Goal: Find specific page/section: Find specific page/section

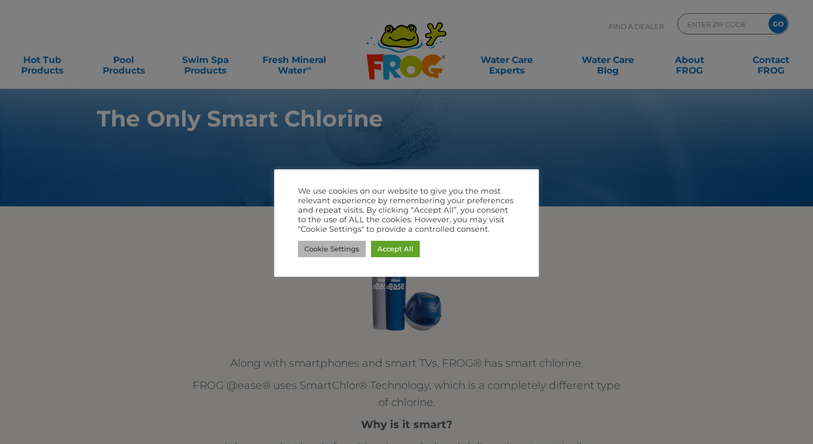
click at [353, 249] on link "Cookie Settings" at bounding box center [332, 249] width 68 height 16
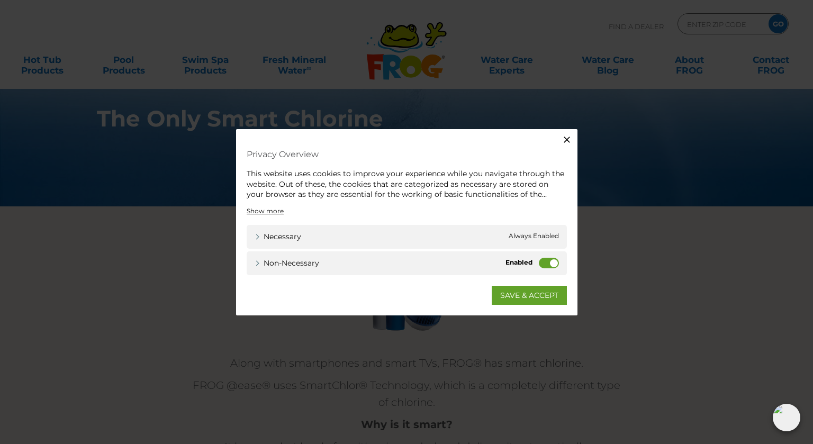
click at [554, 266] on label "Non-necessary" at bounding box center [549, 262] width 20 height 11
click at [0, 0] on input "Non-necessary" at bounding box center [0, 0] width 0 height 0
click at [542, 292] on link "SAVE & ACCEPT" at bounding box center [529, 294] width 75 height 19
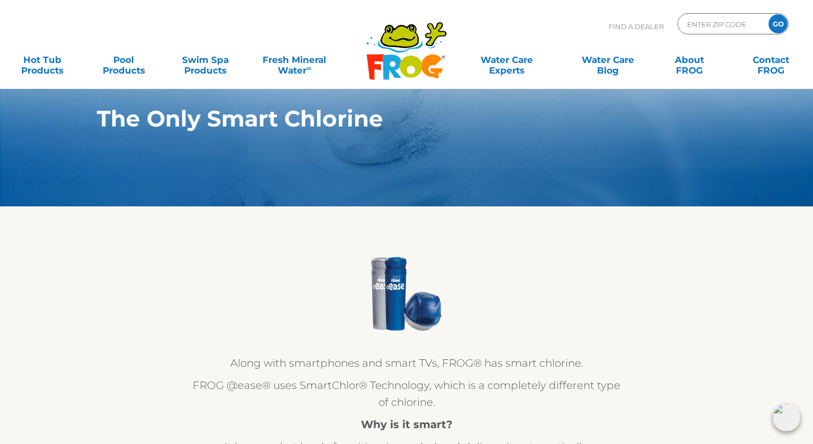
click at [336, 9] on div ".st130{clip-path:url(#SVGID_2_);fill-rule:evenodd;clip-rule:evenodd;fill:#C3CC0…" at bounding box center [407, 44] width 792 height 89
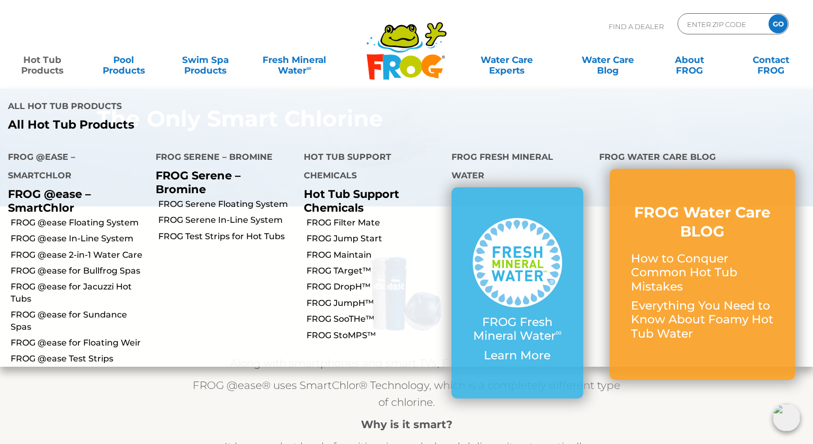
click at [50, 65] on link "Hot Tub Products" at bounding box center [43, 59] width 64 height 21
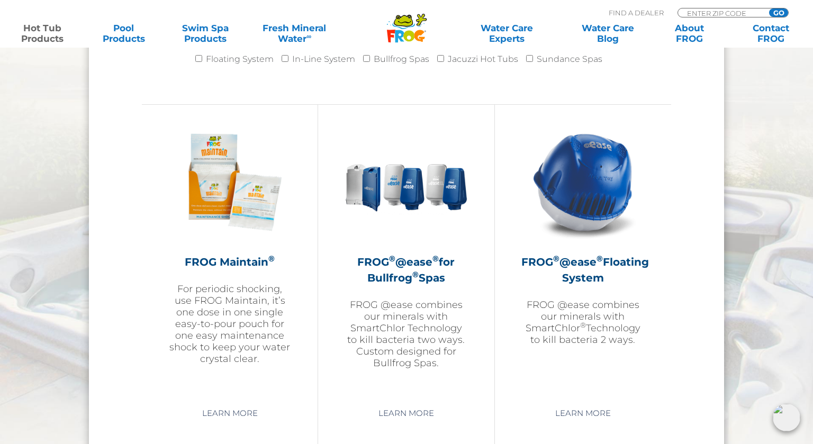
scroll to position [1139, 0]
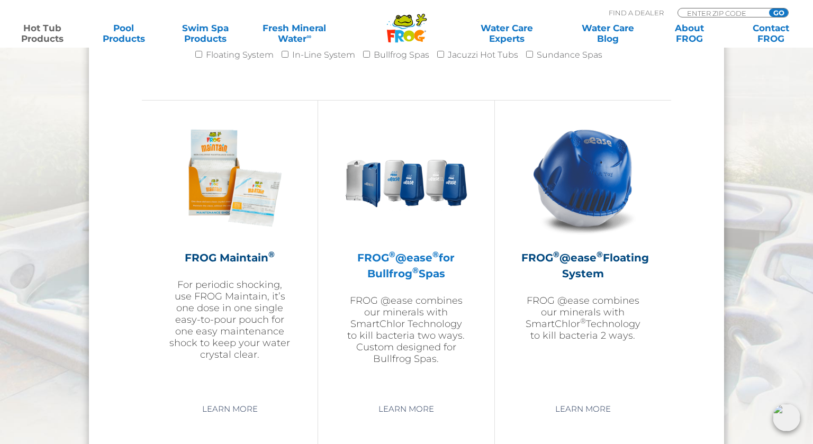
click at [387, 265] on h2 "FROG ® @ease ® for Bullfrog ® Spas" at bounding box center [406, 266] width 123 height 32
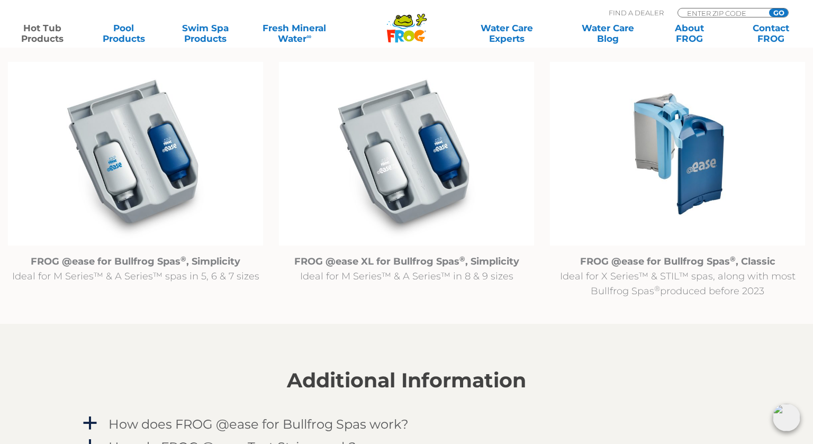
scroll to position [1101, 0]
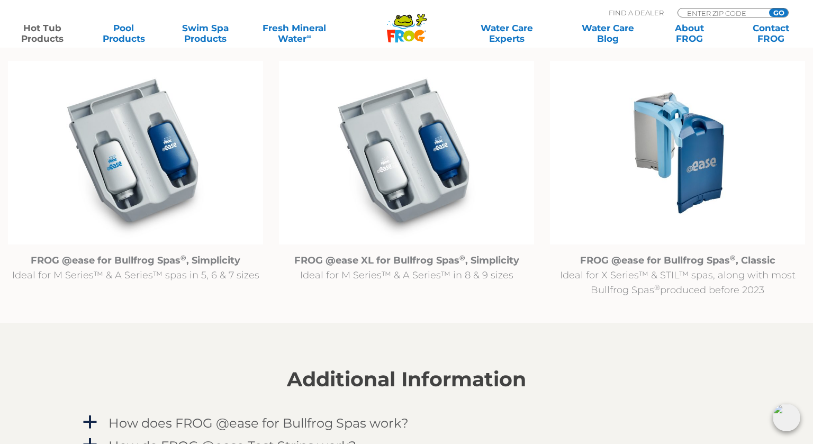
click at [692, 174] on img at bounding box center [677, 153] width 255 height 184
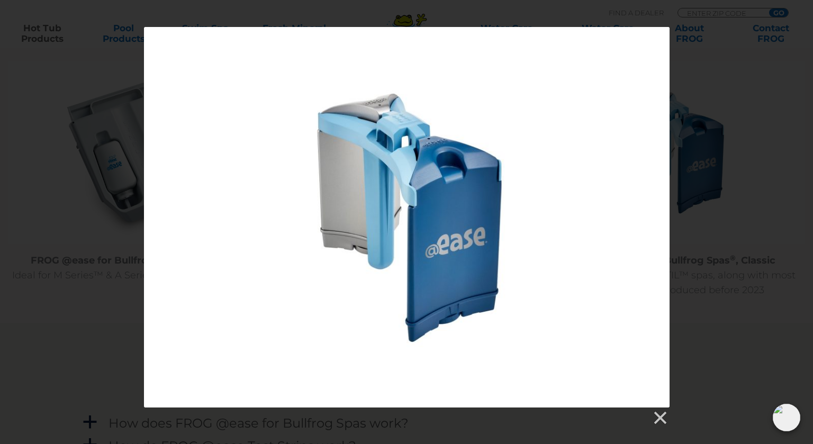
click at [438, 168] on div at bounding box center [407, 217] width 526 height 381
click at [654, 423] on link at bounding box center [660, 418] width 16 height 16
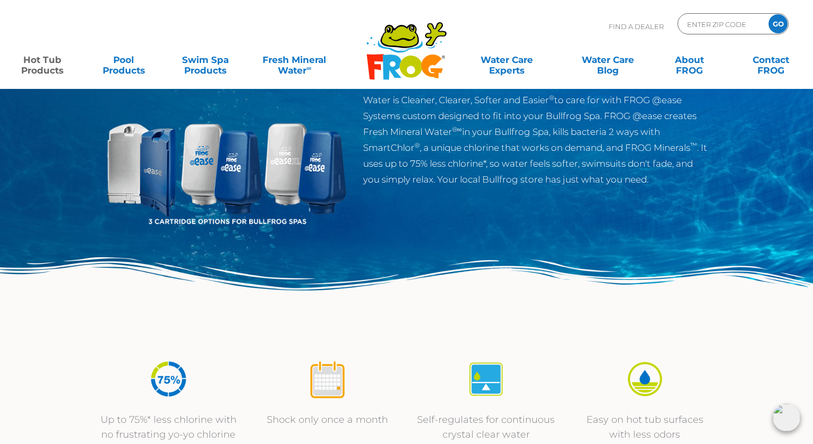
scroll to position [0, 0]
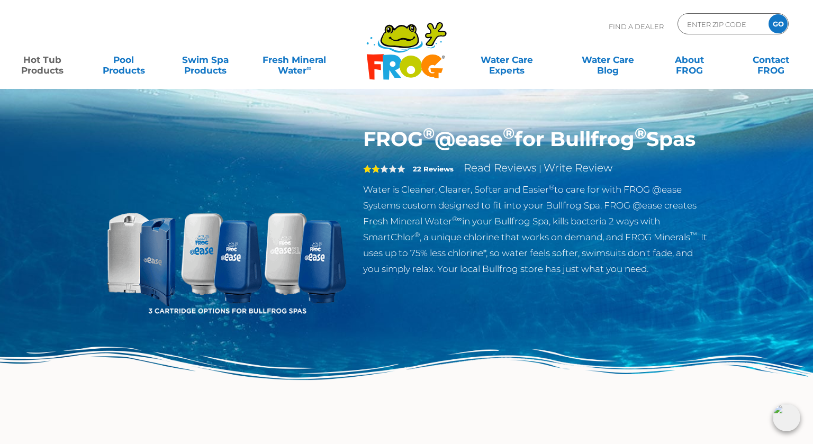
click at [639, 26] on p "Find A Dealer" at bounding box center [636, 26] width 55 height 26
click at [691, 26] on input "Zip Code Form" at bounding box center [721, 23] width 71 height 15
type input "40214"
click at [769, 14] on input "GO" at bounding box center [778, 23] width 19 height 19
click at [779, 22] on input "GO" at bounding box center [778, 23] width 19 height 19
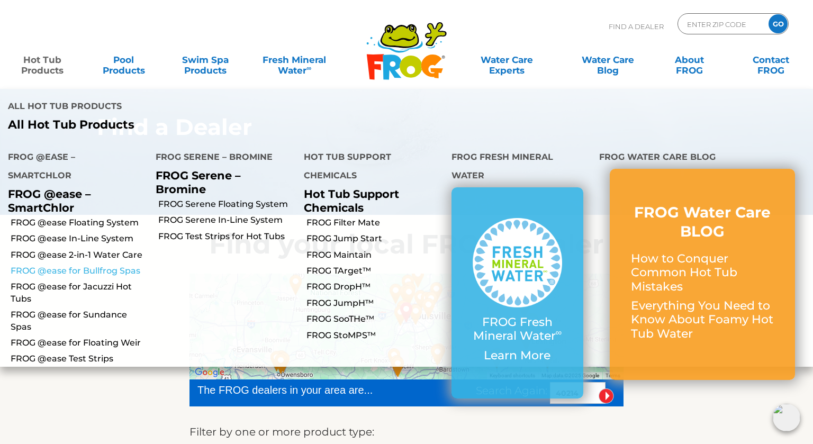
click at [38, 265] on link "FROG @ease for Bullfrog Spas" at bounding box center [79, 271] width 137 height 12
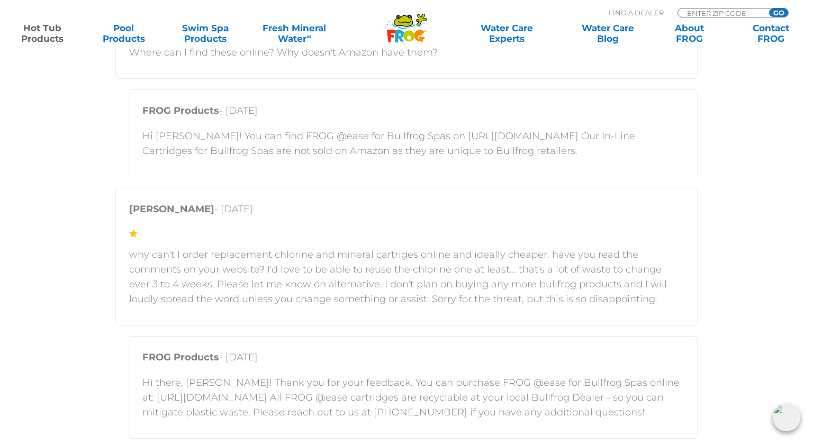
scroll to position [2105, 0]
drag, startPoint x: 538, startPoint y: 136, endPoint x: 402, endPoint y: 129, distance: 136.3
click at [402, 129] on p "Hi [PERSON_NAME]! You can find FROG @ease for Bullfrog Spas on [URL][DOMAIN_NAM…" at bounding box center [413, 144] width 542 height 30
copy p "[URL][DOMAIN_NAME]"
